Goal: Task Accomplishment & Management: Manage account settings

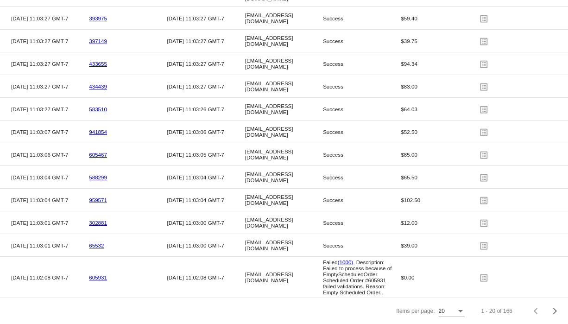
scroll to position [1467, 0]
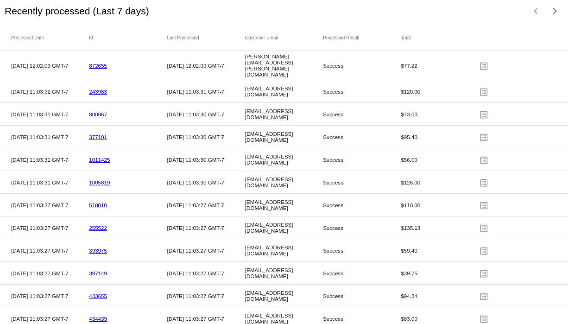
click at [99, 64] on mat-cell "872655" at bounding box center [128, 65] width 78 height 11
click at [99, 69] on link "872655" at bounding box center [98, 66] width 18 height 6
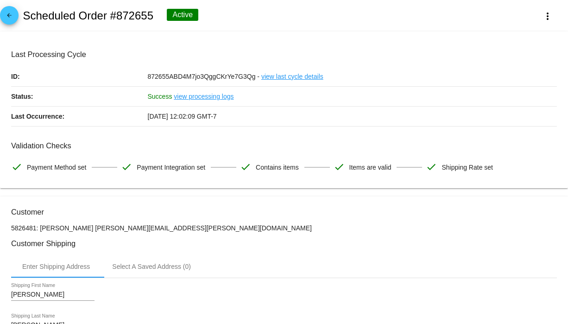
click at [297, 75] on link "view last cycle details" at bounding box center [292, 76] width 62 height 19
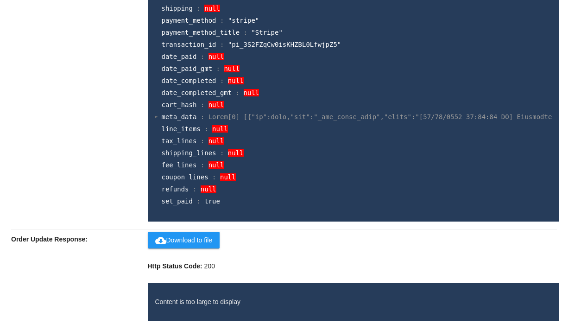
scroll to position [1281, 0]
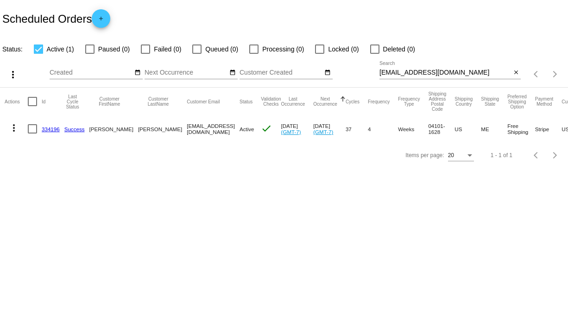
click at [57, 129] on link "334196" at bounding box center [51, 129] width 18 height 6
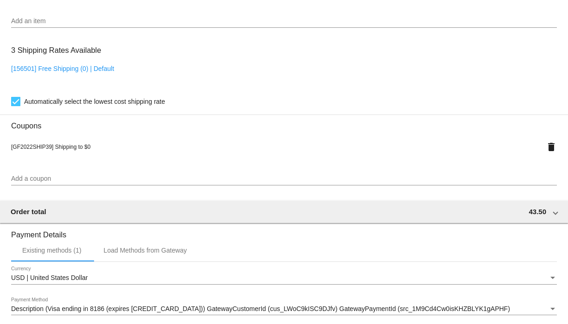
scroll to position [866, 0]
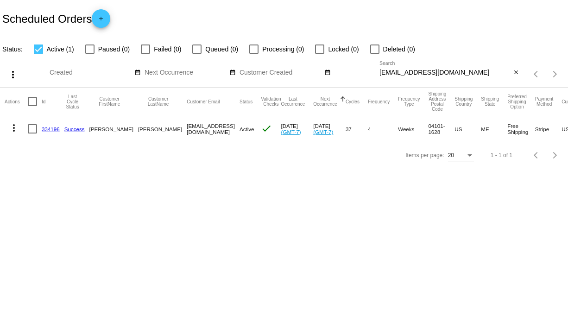
click at [187, 128] on mat-cell "[EMAIL_ADDRESS][DOMAIN_NAME]" at bounding box center [213, 128] width 53 height 27
copy mat-cell "[EMAIL_ADDRESS][DOMAIN_NAME]"
